Goal: Transaction & Acquisition: Book appointment/travel/reservation

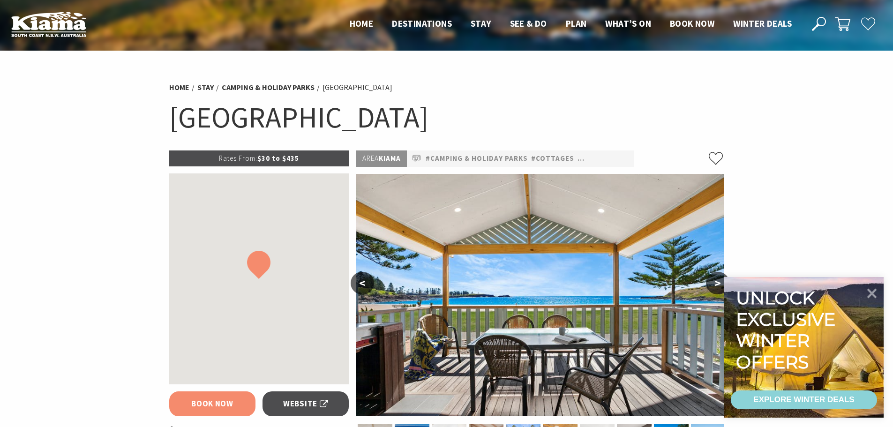
select select "3"
select select "2"
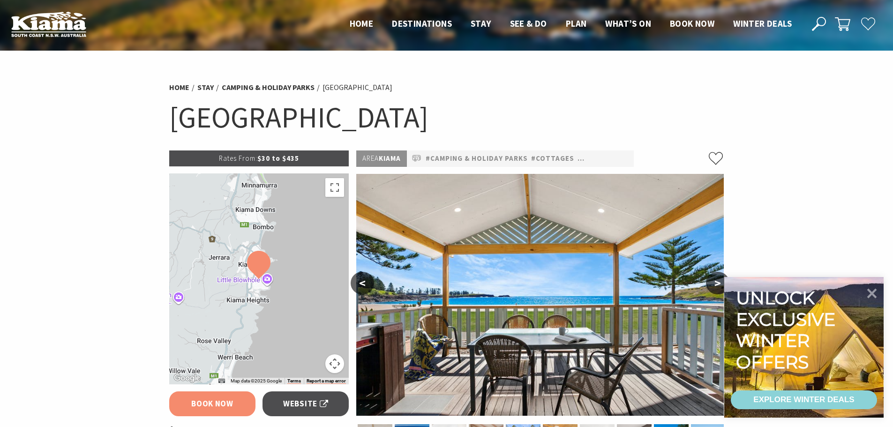
click at [233, 394] on link "Book Now" at bounding box center [212, 403] width 87 height 25
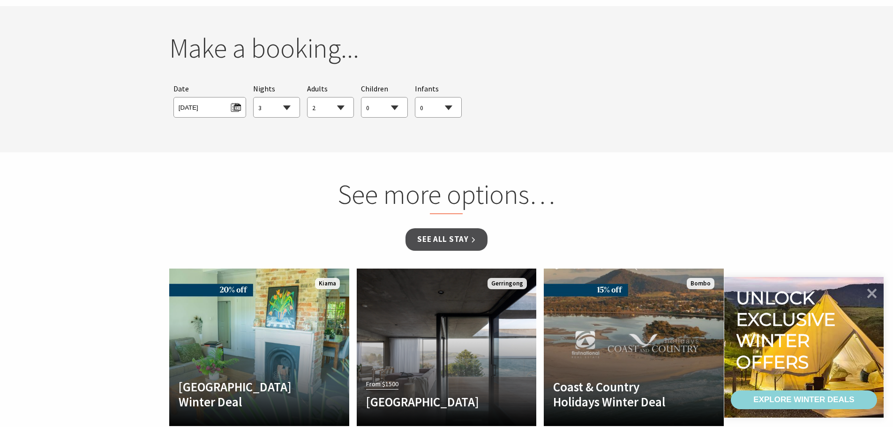
scroll to position [855, 0]
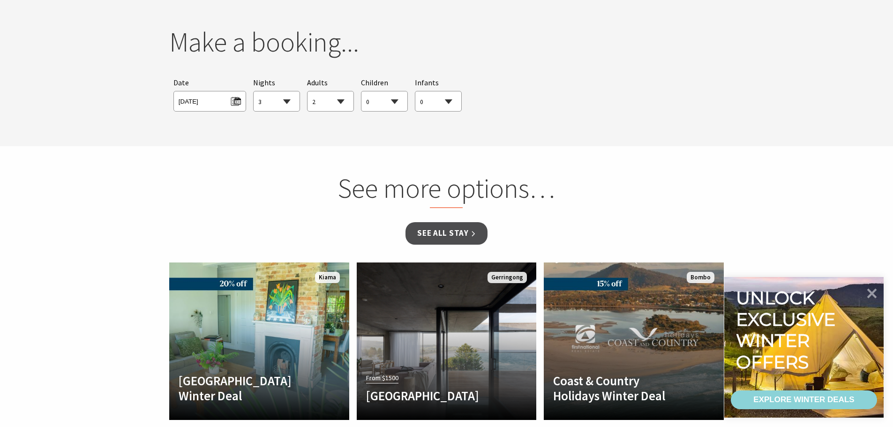
click at [233, 107] on span "[DATE]" at bounding box center [209, 101] width 73 height 21
click at [242, 101] on span "[DATE]" at bounding box center [209, 101] width 73 height 21
click at [241, 101] on span "[DATE]" at bounding box center [210, 100] width 62 height 13
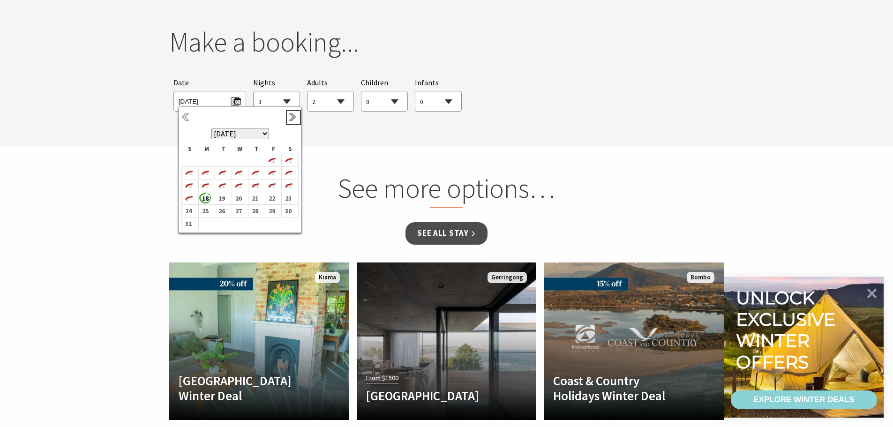
click at [296, 118] on link "Next" at bounding box center [293, 118] width 10 height 10
click at [295, 119] on link "Next" at bounding box center [293, 118] width 10 height 10
click at [291, 160] on b "4" at bounding box center [288, 163] width 12 height 12
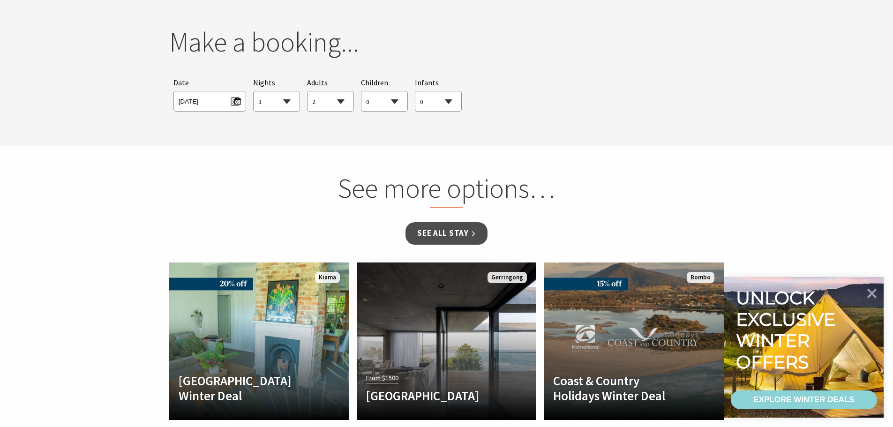
click at [270, 99] on select "1 2 3 4 5 6 7 8 9 10 11 12 13 14 15 16 17 18 19 20 21 22 23 24 25 26 27 28 29 30" at bounding box center [277, 101] width 46 height 21
select select "2"
click at [254, 91] on select "1 2 3 4 5 6 7 8 9 10 11 12 13 14 15 16 17 18 19 20 21 22 23 24 25 26 27 28 29 30" at bounding box center [277, 101] width 46 height 21
click at [324, 103] on select "0 1 2 3 4 5 6 7 8 9 10 11 12 13 14 15 16 17 18 19 20 21 22 23 24 25 26 27 28 29…" at bounding box center [331, 101] width 46 height 21
select select "6"
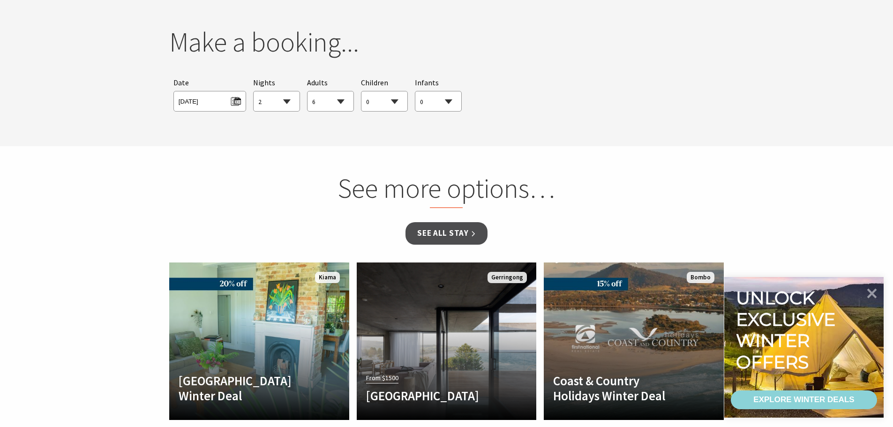
click at [308, 91] on select "0 1 2 3 4 5 6 7 8 9 10 11 12 13 14 15 16 17 18 19 20 21 22 23 24 25 26 27 28 29…" at bounding box center [331, 101] width 46 height 21
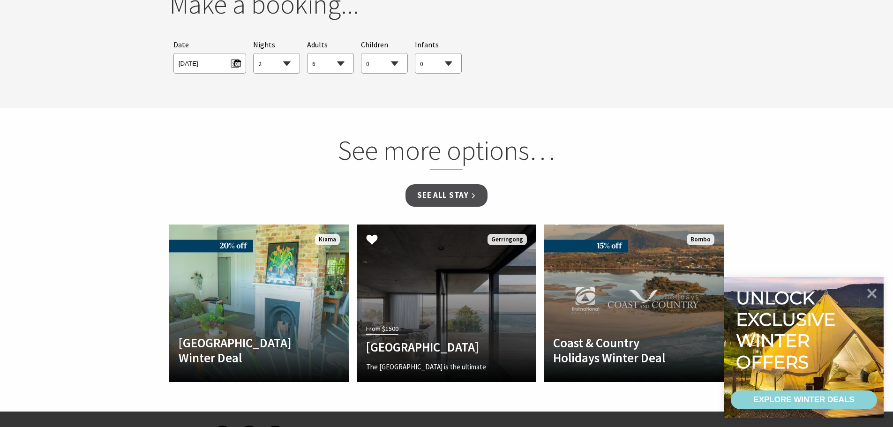
scroll to position [902, 0]
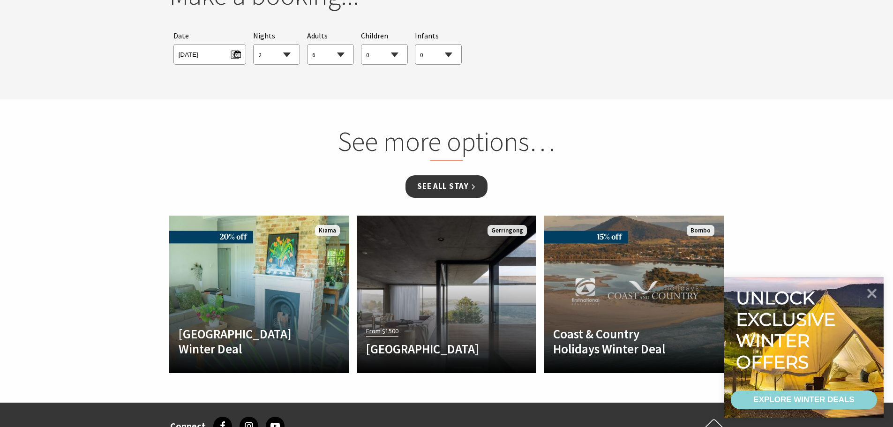
click at [449, 183] on link "See all Stay" at bounding box center [447, 186] width 82 height 22
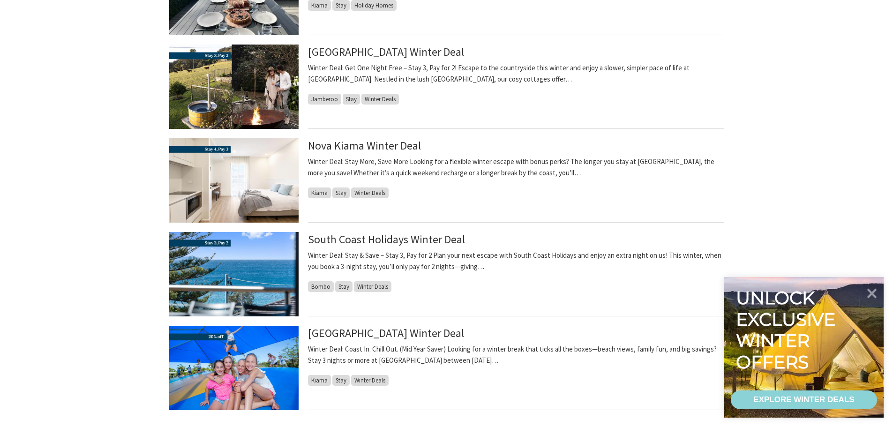
scroll to position [750, 0]
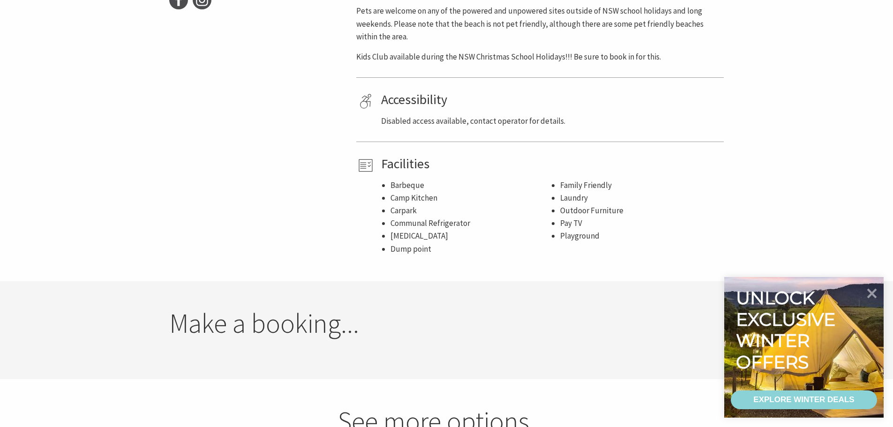
select select "2"
select select "6"
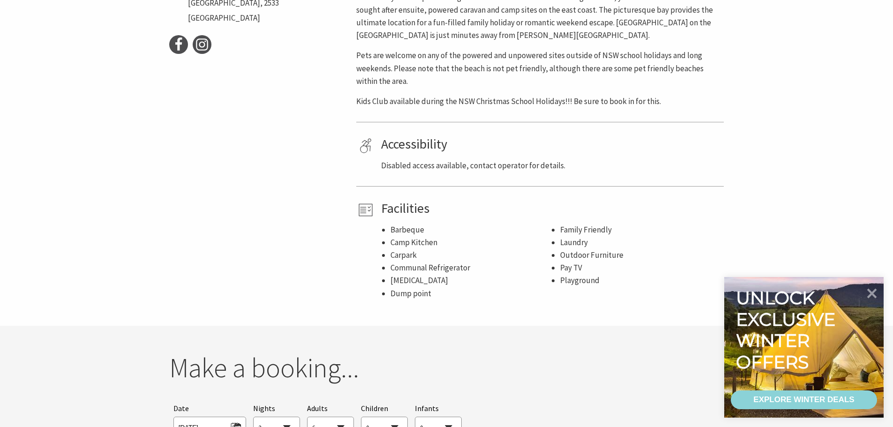
scroll to position [668, 0]
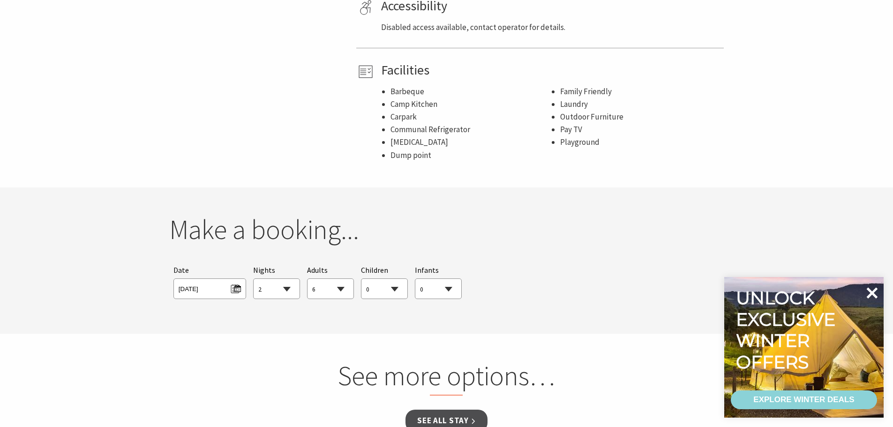
click at [869, 289] on icon at bounding box center [872, 292] width 11 height 11
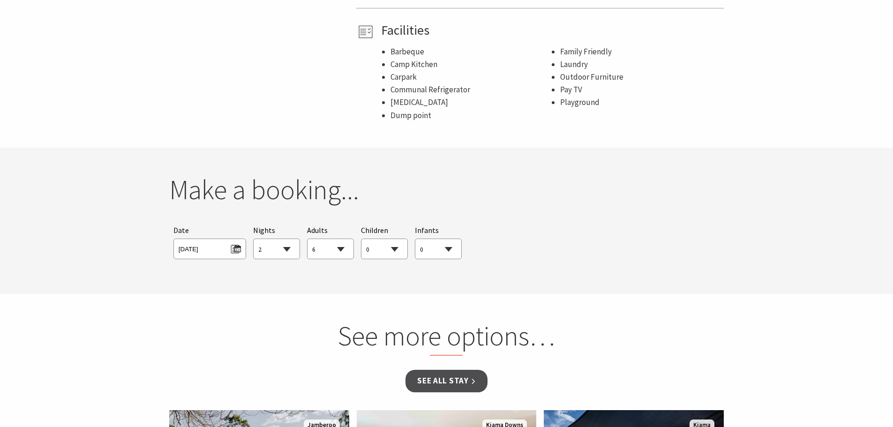
scroll to position [761, 0]
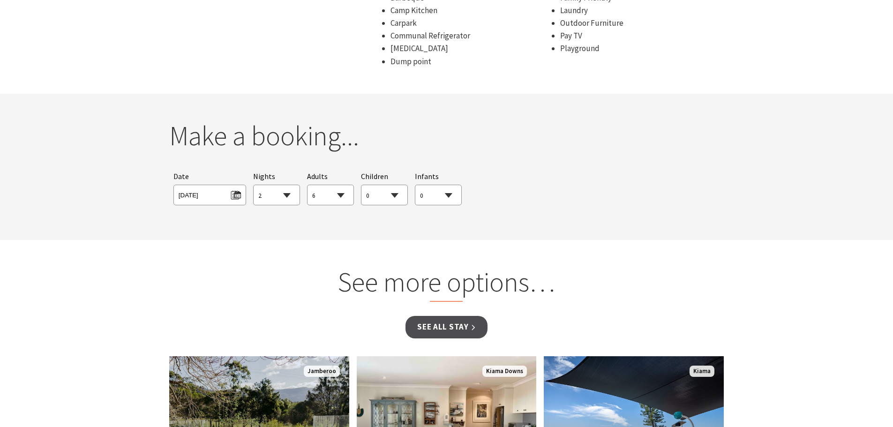
click at [255, 199] on select "1 2 3 4 5 6 7 8 9 10 11 12 13 14 15 16 17 18 19 20 21 22 23 24 25 26 27 28 29 30" at bounding box center [277, 195] width 46 height 21
click at [254, 185] on select "1 2 3 4 5 6 7 8 9 10 11 12 13 14 15 16 17 18 19 20 21 22 23 24 25 26 27 28 29 30" at bounding box center [277, 195] width 46 height 21
click at [291, 192] on select "1 2 3 4 5 6 7 8 9 10 11 12 13 14 15 16 17 18 19 20 21 22 23 24 25 26 27 28 29 30" at bounding box center [277, 195] width 46 height 21
select select "2"
click at [254, 185] on select "1 2 3 4 5 6 7 8 9 10 11 12 13 14 15 16 17 18 19 20 21 22 23 24 25 26 27 28 29 30" at bounding box center [277, 195] width 46 height 21
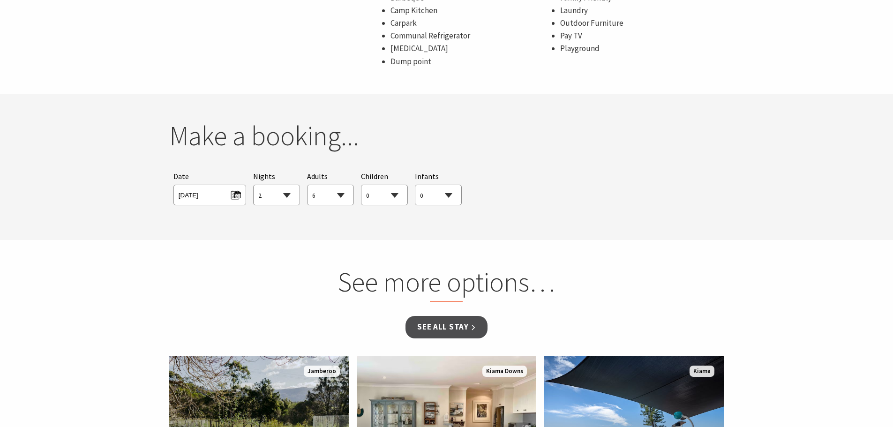
click at [329, 190] on select "0 1 2 3 4 5 6 7 8 9 10 11 12 13 14 15 16 17 18 19 20 21 22 23 24 25 26 27 28 29…" at bounding box center [331, 195] width 46 height 21
select select "2"
click at [308, 185] on select "0 1 2 3 4 5 6 7 8 9 10 11 12 13 14 15 16 17 18 19 20 21 22 23 24 25 26 27 28 29…" at bounding box center [331, 195] width 46 height 21
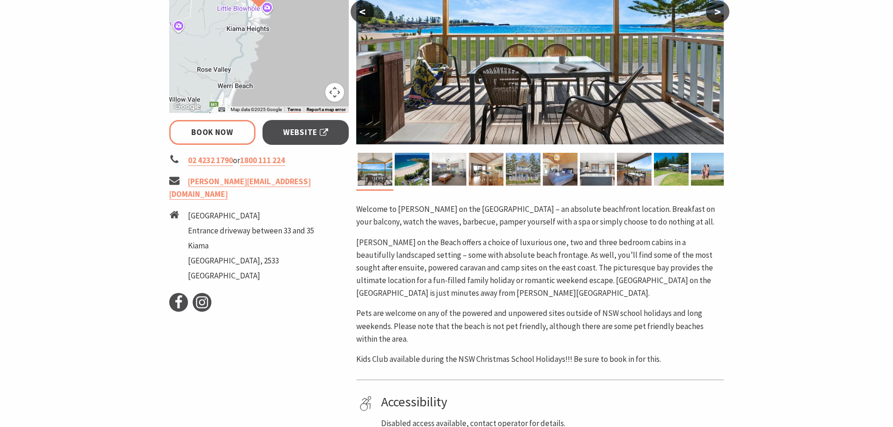
scroll to position [246, 0]
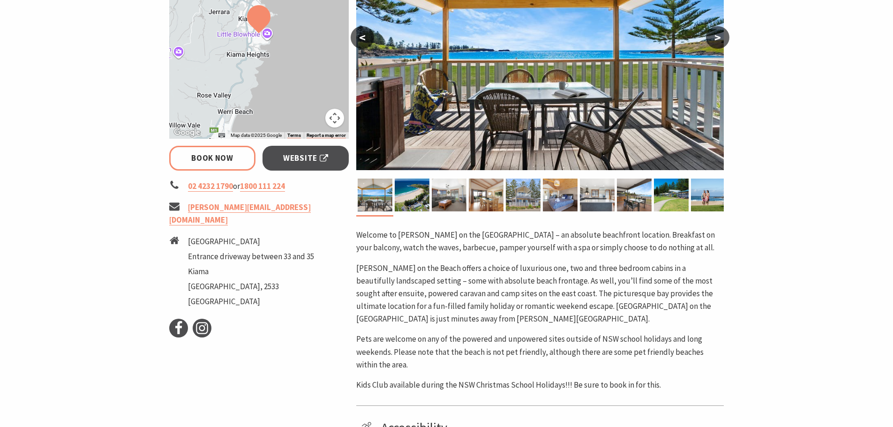
select select "2"
